Goal: Information Seeking & Learning: Learn about a topic

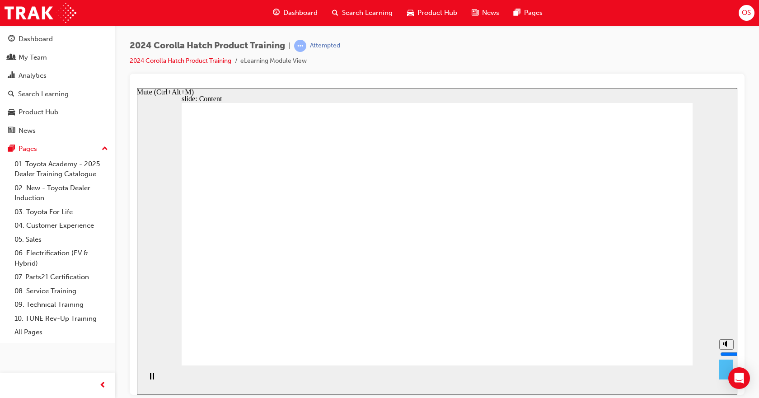
click at [723, 375] on div "misc controls" at bounding box center [726, 366] width 14 height 34
click at [725, 346] on polygon "Mute (Ctrl+Alt+M)" at bounding box center [725, 343] width 2 height 6
type input "0"
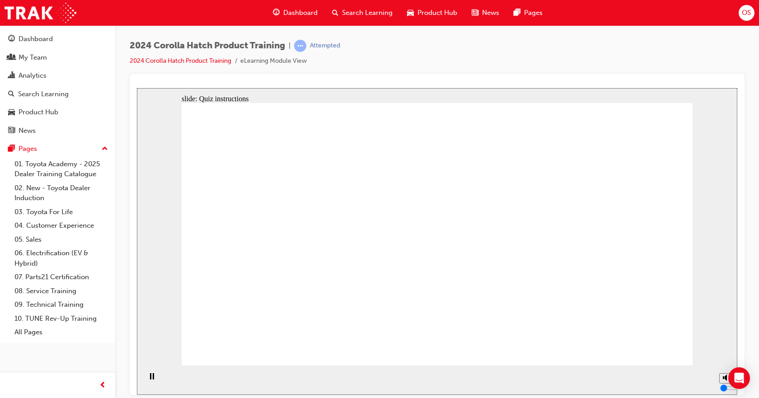
radio input "true"
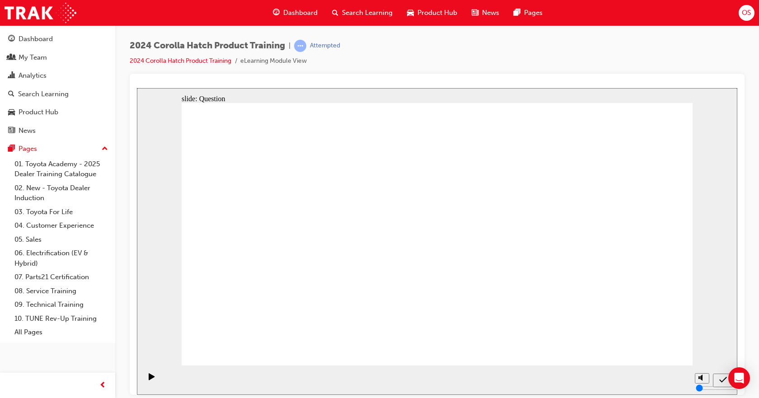
drag, startPoint x: 207, startPoint y: 170, endPoint x: 307, endPoint y: 265, distance: 138.0
drag, startPoint x: 211, startPoint y: 179, endPoint x: 322, endPoint y: 254, distance: 134.0
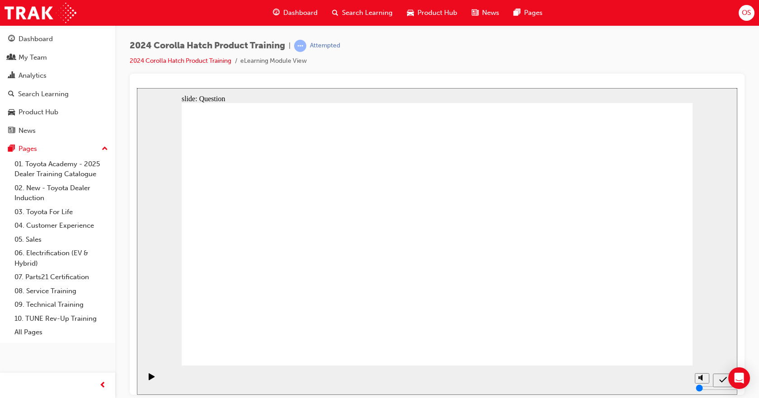
radio input "true"
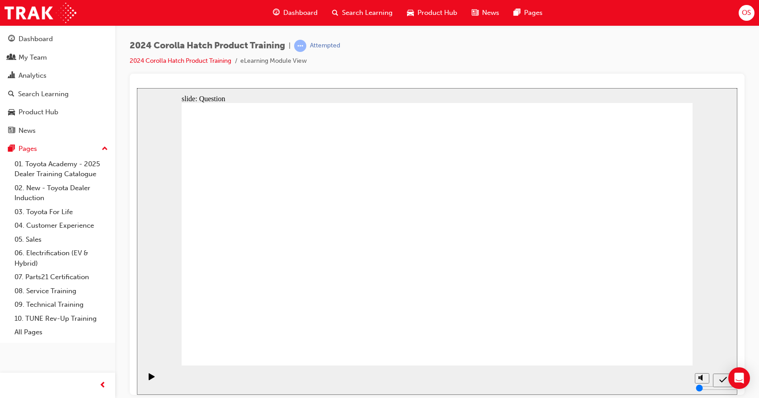
radio input "true"
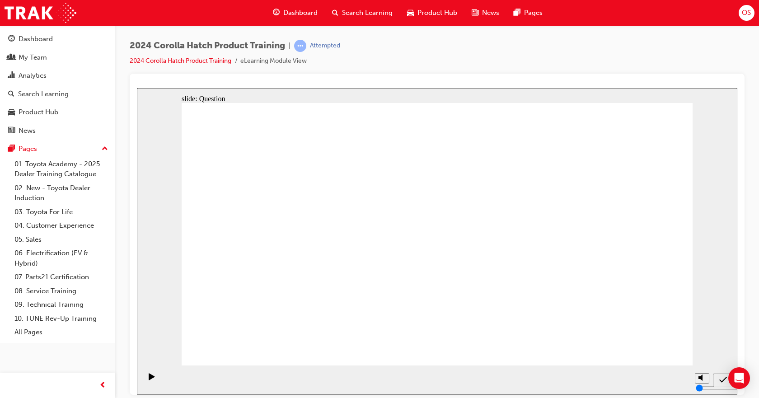
drag, startPoint x: 624, startPoint y: 230, endPoint x: 629, endPoint y: 312, distance: 81.4
drag, startPoint x: 349, startPoint y: 234, endPoint x: 257, endPoint y: 317, distance: 124.4
drag, startPoint x: 536, startPoint y: 208, endPoint x: 451, endPoint y: 283, distance: 113.6
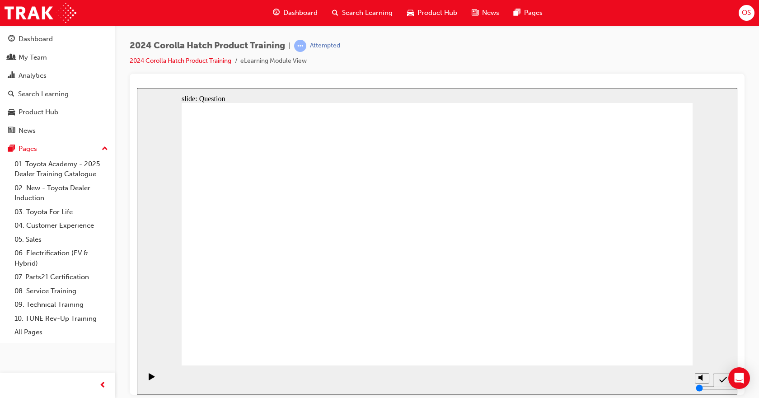
drag, startPoint x: 456, startPoint y: 230, endPoint x: 549, endPoint y: 307, distance: 120.9
drag, startPoint x: 288, startPoint y: 224, endPoint x: 373, endPoint y: 306, distance: 118.5
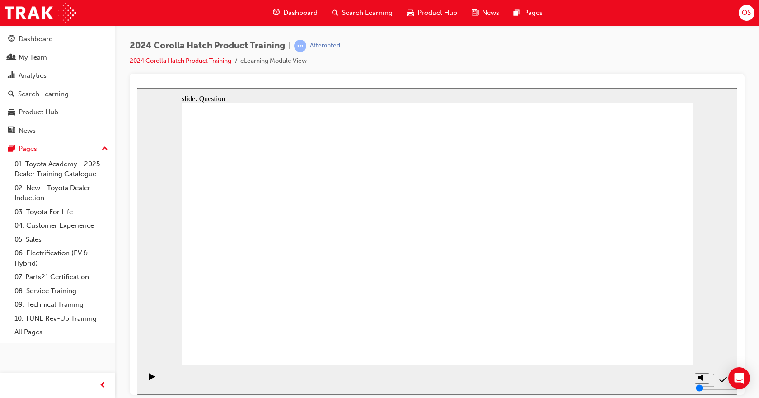
radio input "true"
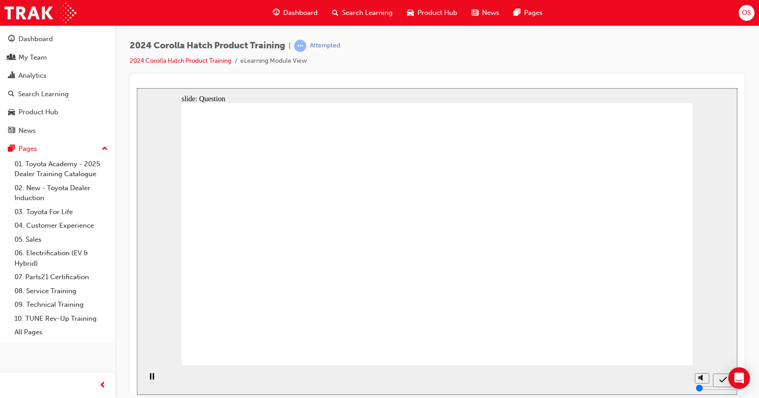
radio input "true"
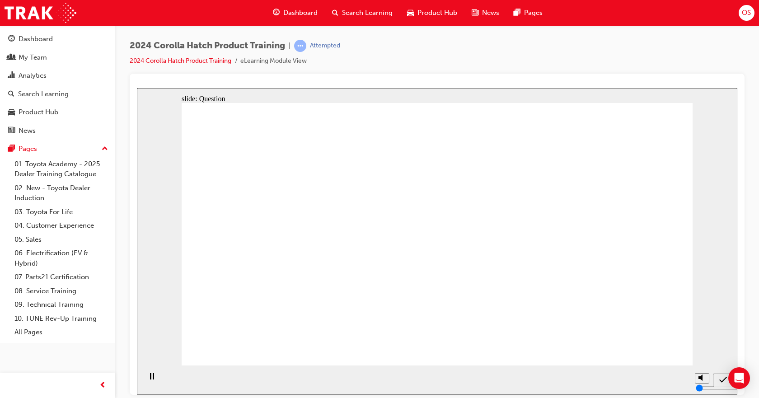
radio input "true"
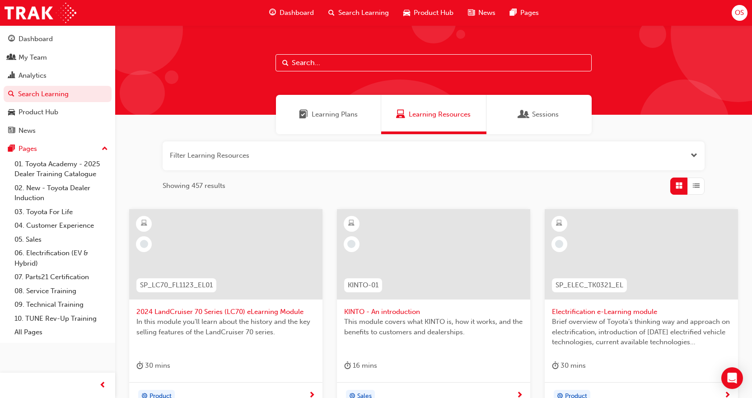
click at [358, 64] on input "text" at bounding box center [433, 62] width 316 height 17
click at [352, 56] on input "text" at bounding box center [433, 62] width 316 height 17
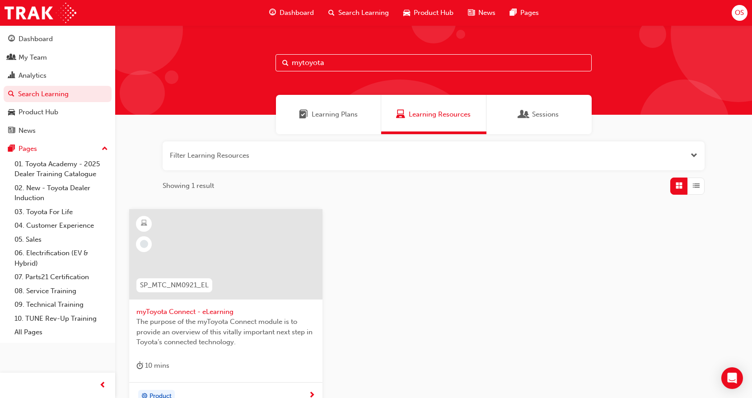
type input "mytoyota"
click at [248, 282] on div at bounding box center [225, 254] width 193 height 90
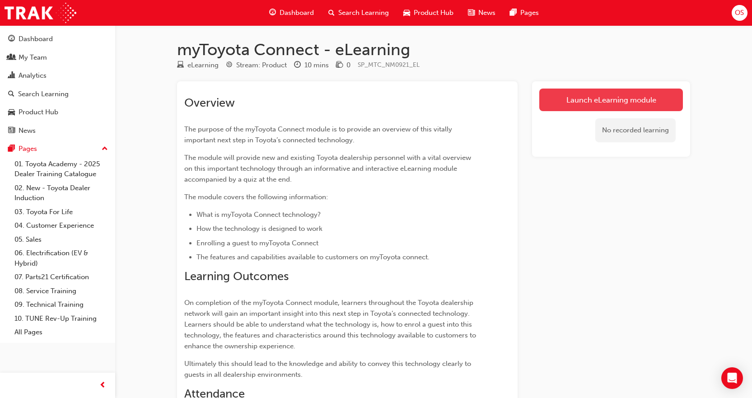
click at [630, 105] on link "Launch eLearning module" at bounding box center [611, 100] width 144 height 23
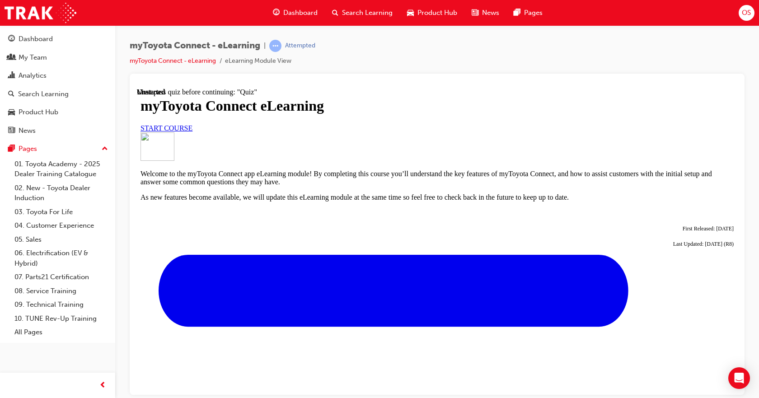
click at [192, 131] on link "START COURSE" at bounding box center [166, 128] width 52 height 8
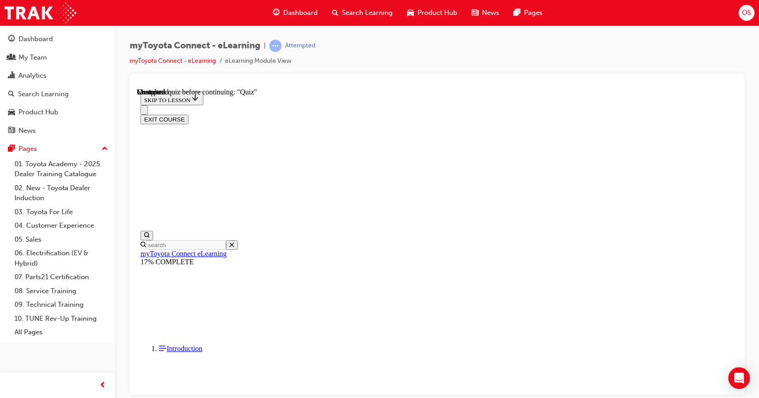
scroll to position [798, 0]
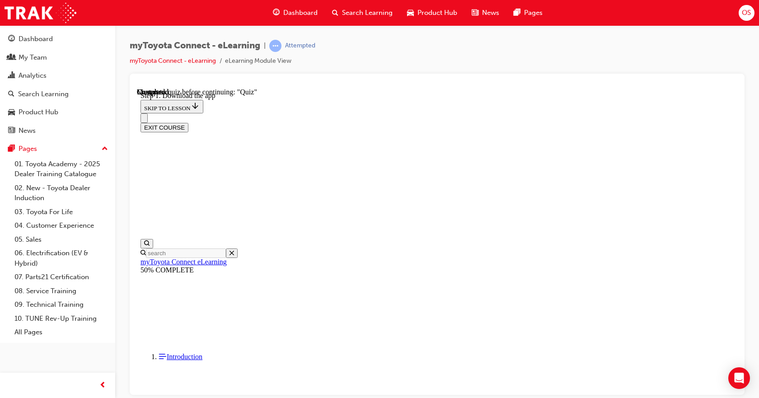
scroll to position [304, 0]
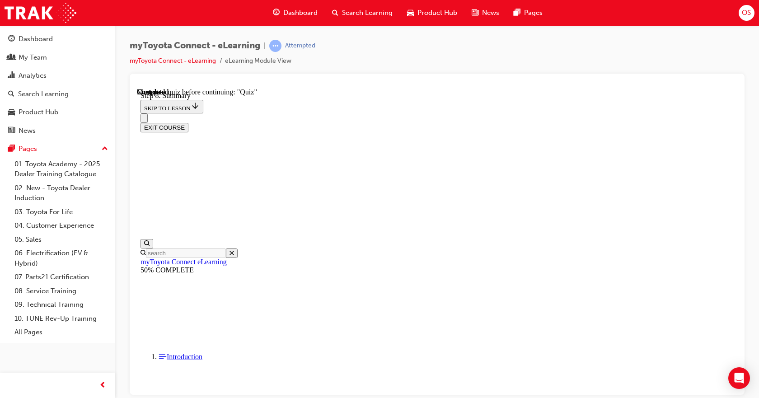
scroll to position [275, 0]
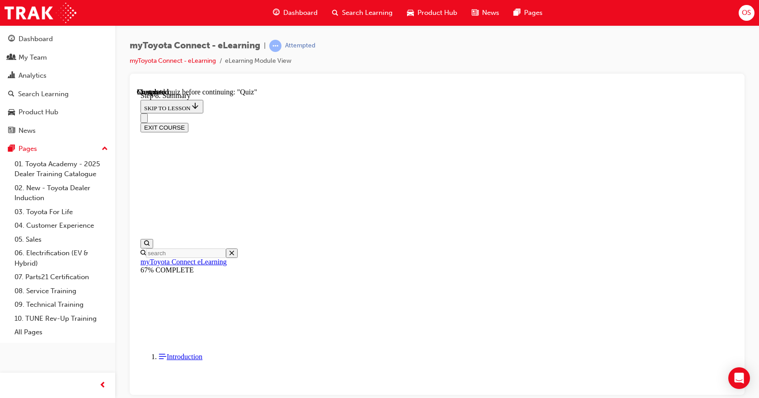
scroll to position [28, 0]
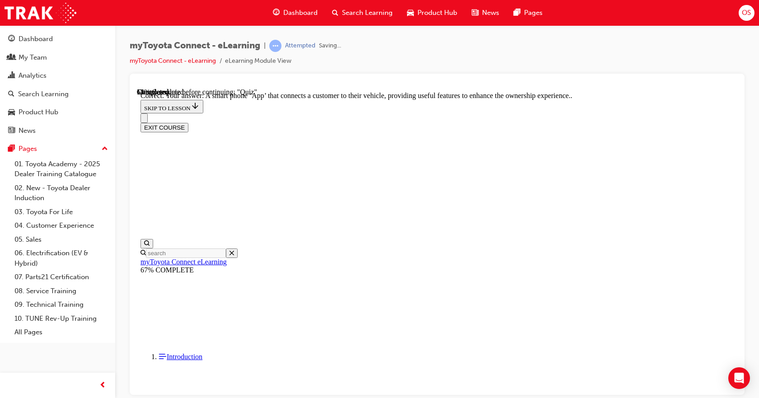
scroll to position [193, 0]
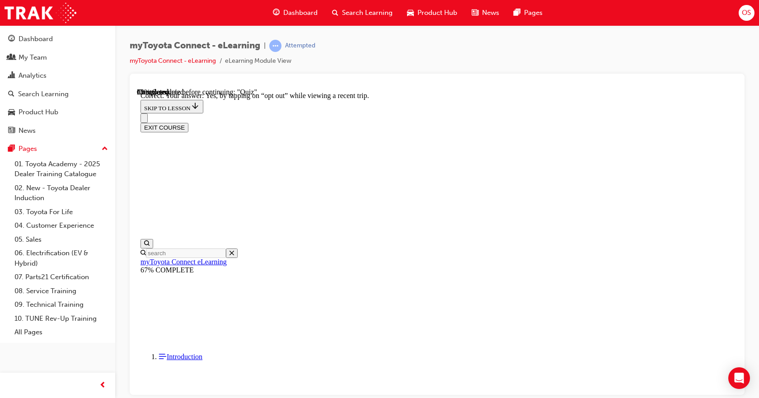
scroll to position [121, 0]
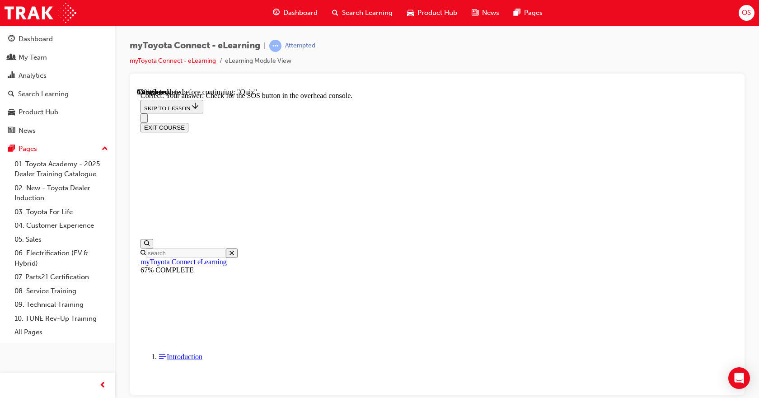
scroll to position [157, 0]
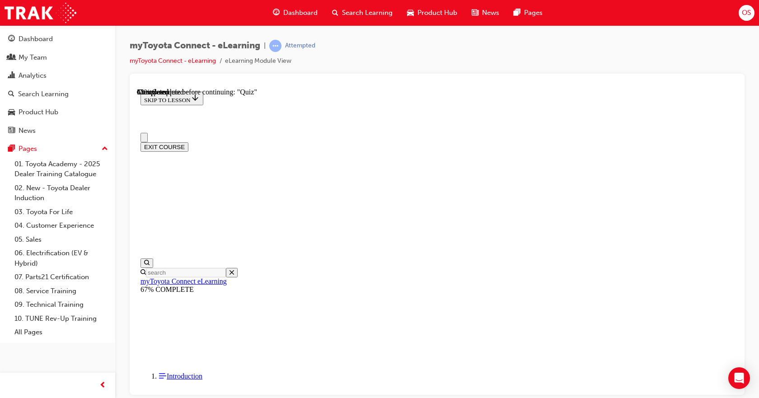
scroll to position [90, 0]
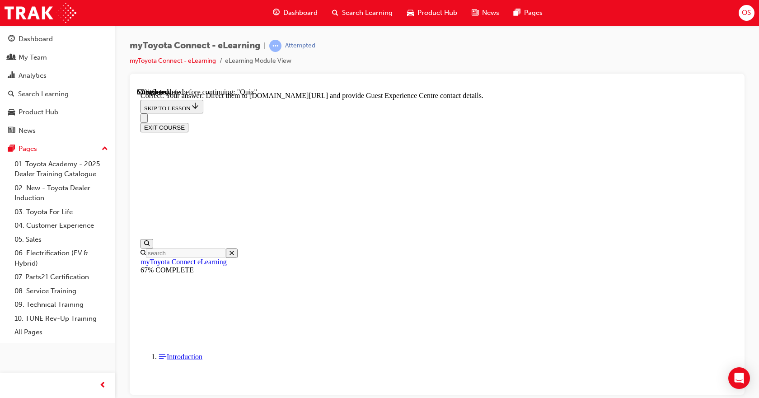
scroll to position [202, 0]
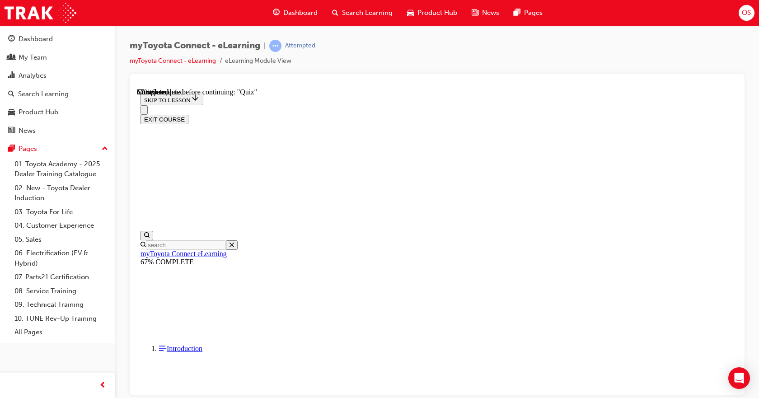
scroll to position [90, 0]
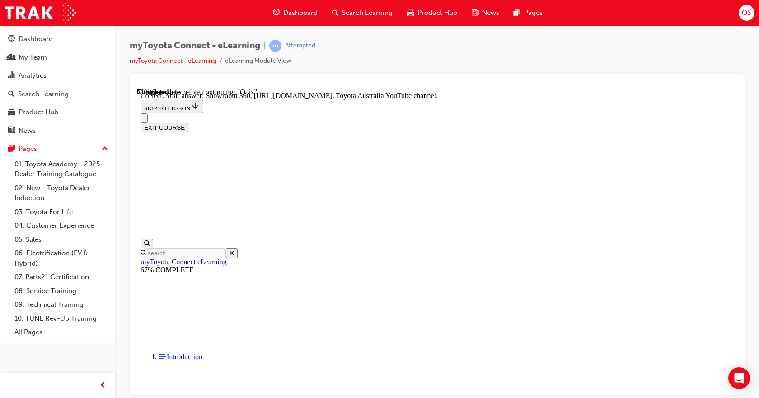
scroll to position [211, 0]
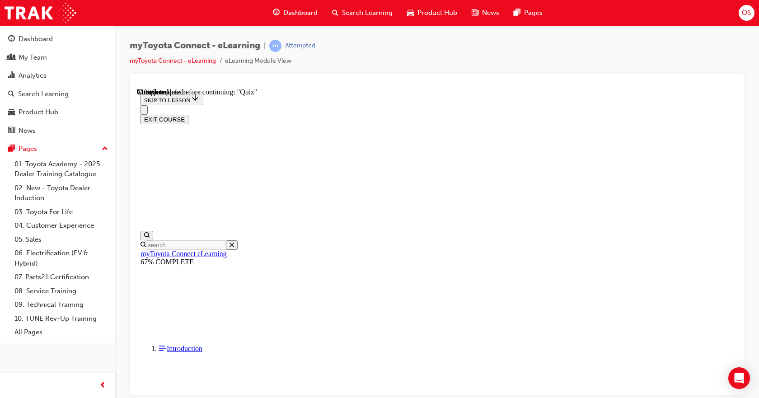
scroll to position [135, 0]
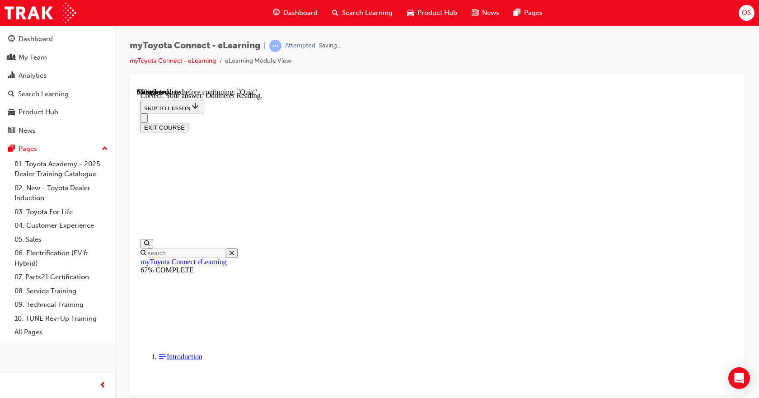
scroll to position [193, 0]
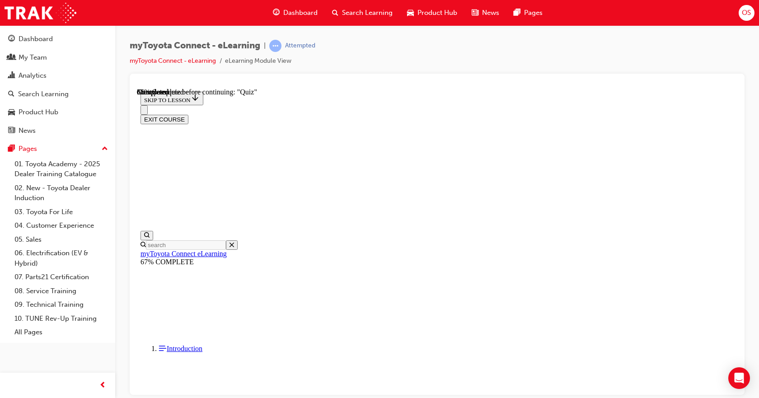
scroll to position [100, 0]
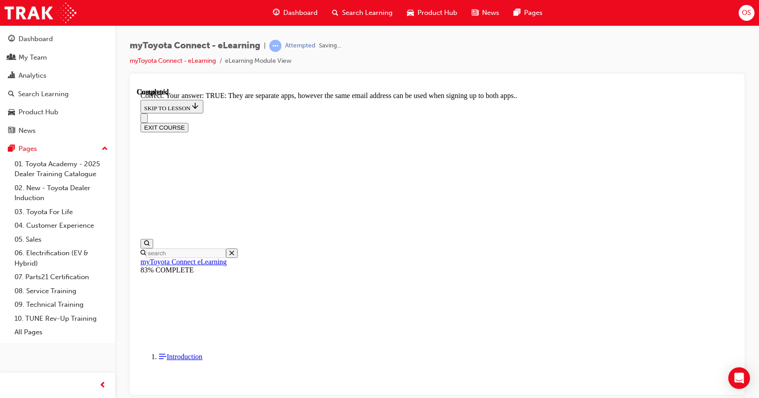
scroll to position [139, 0]
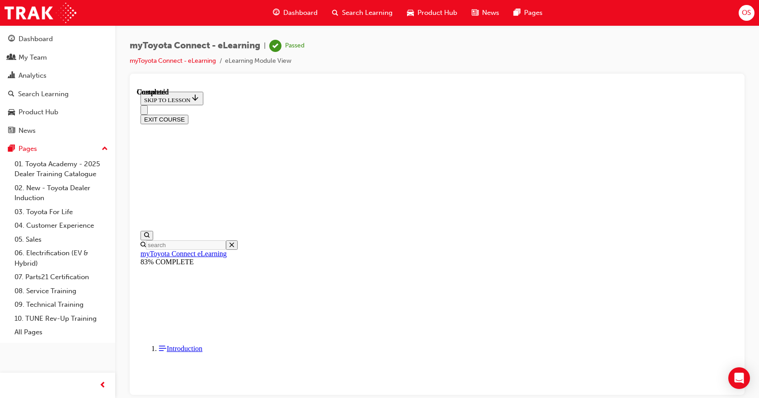
scroll to position [184, 0]
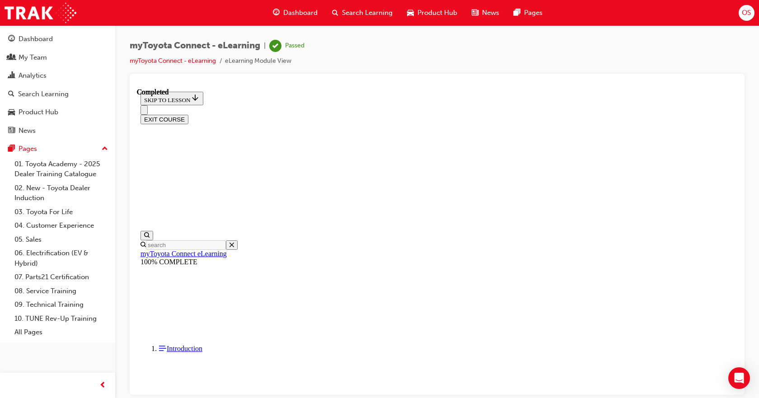
click at [188, 114] on button "EXIT COURSE" at bounding box center [164, 118] width 48 height 9
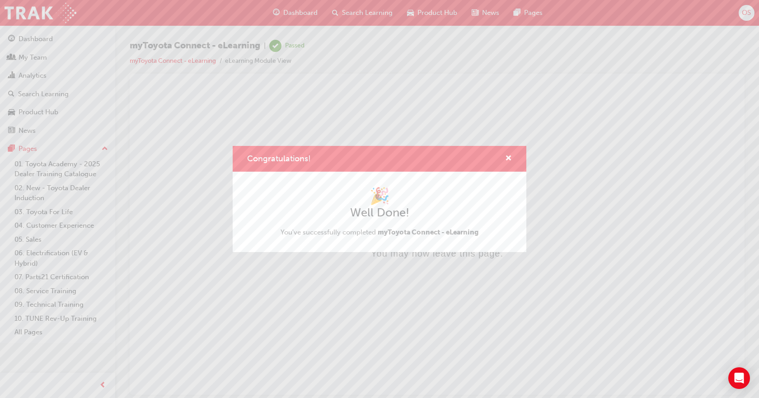
scroll to position [0, 0]
